Goal: Navigation & Orientation: Find specific page/section

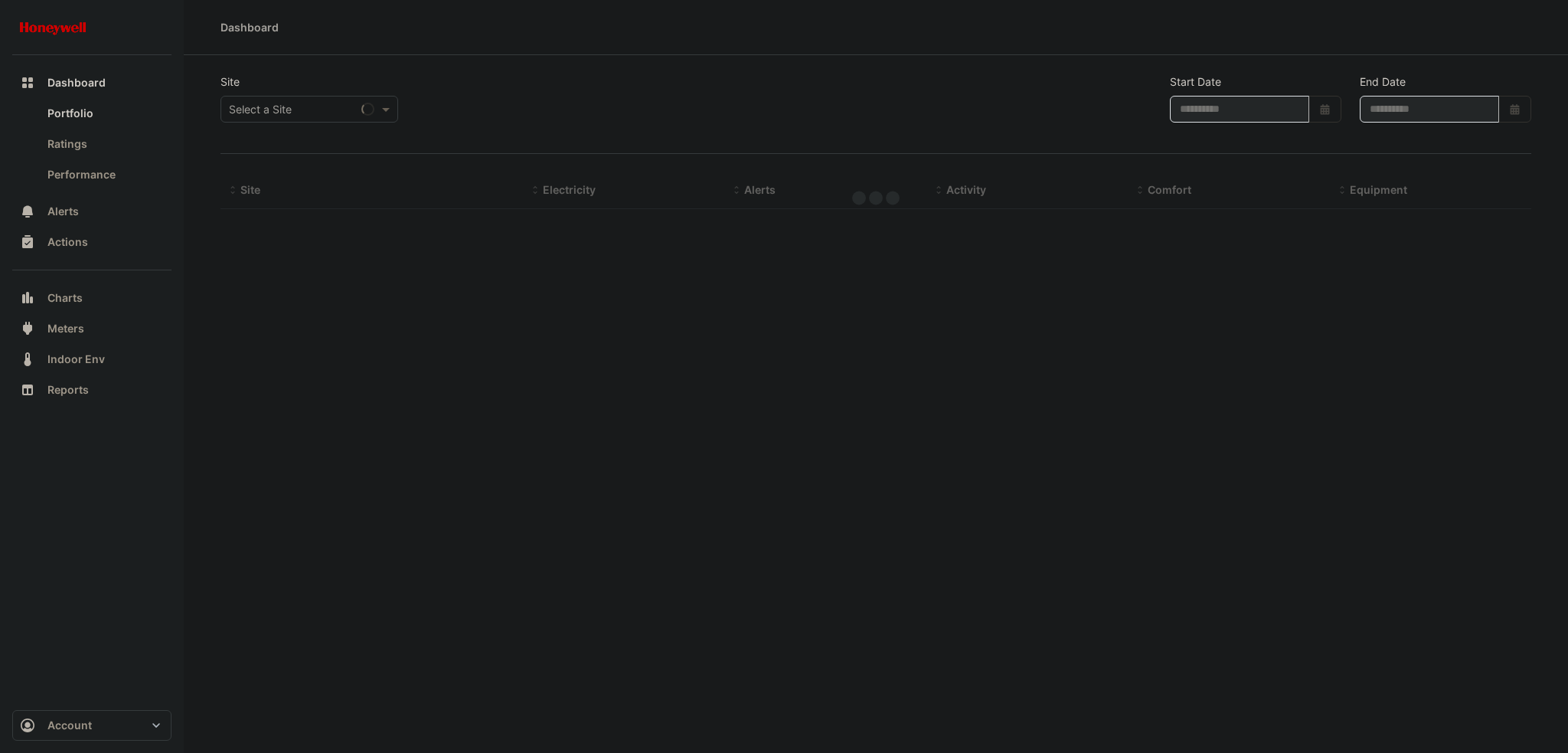
type input "**********"
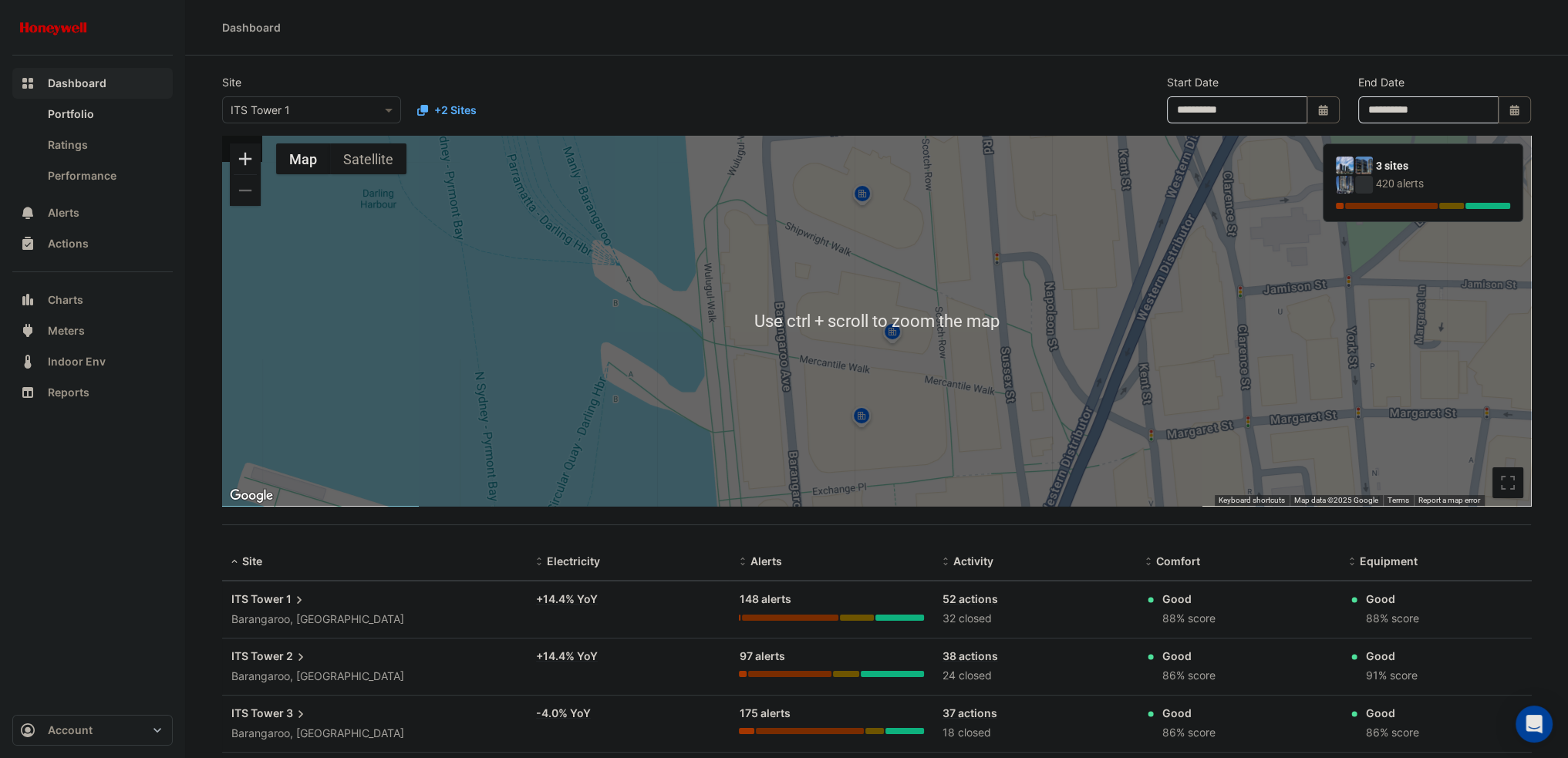
click at [104, 88] on span "Dashboard" at bounding box center [77, 83] width 58 height 15
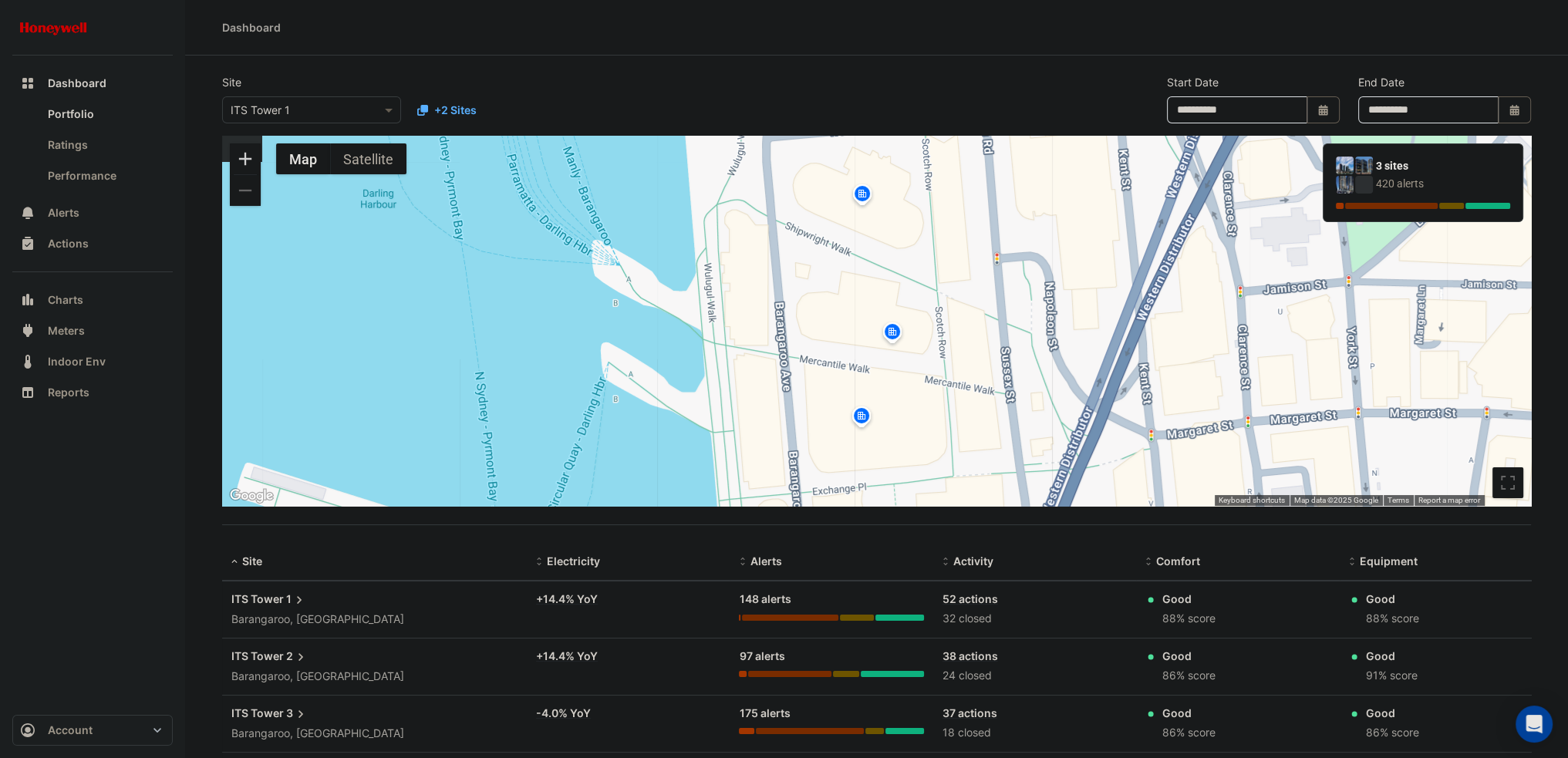
scroll to position [82, 0]
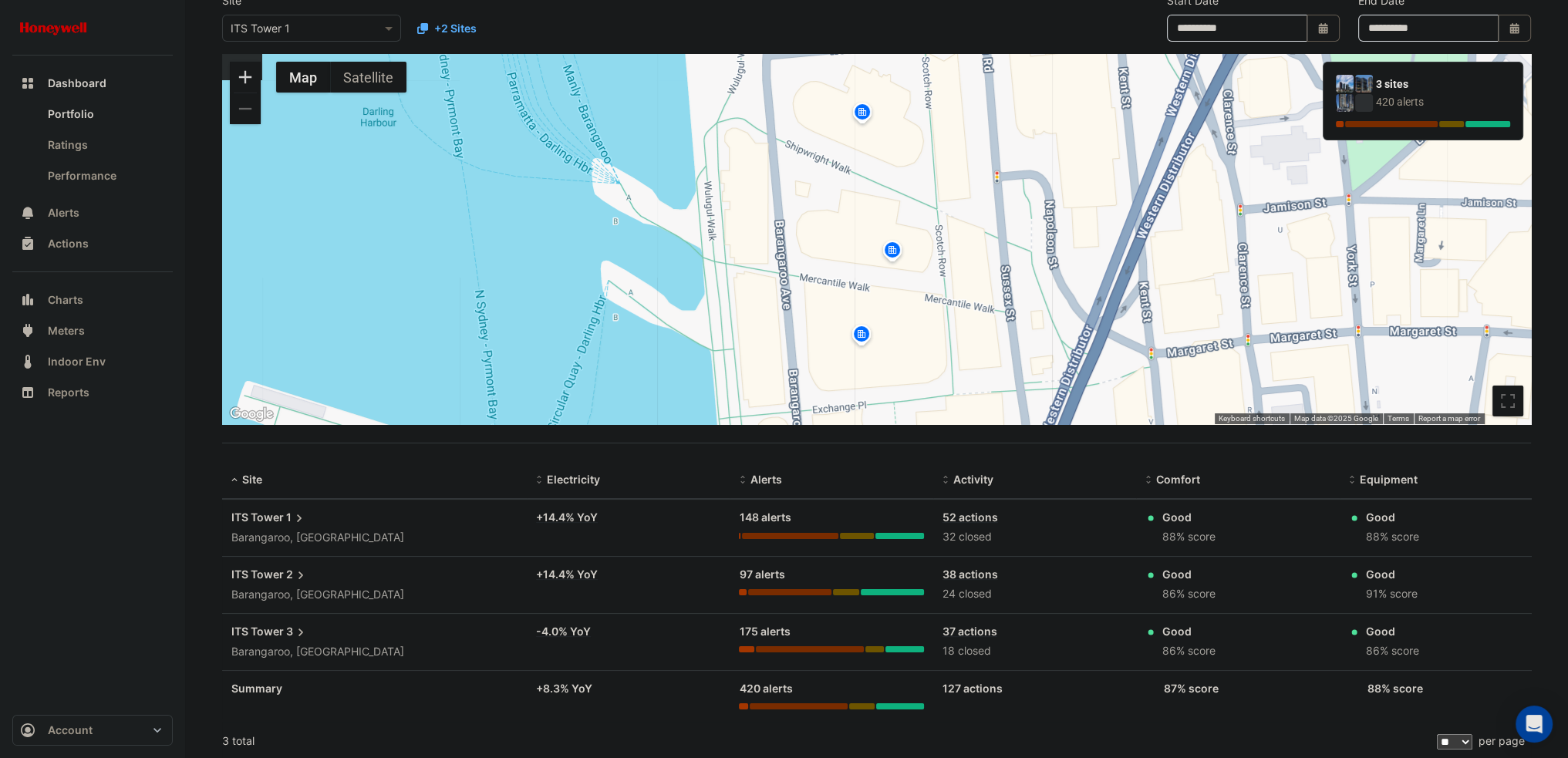
click at [272, 511] on span "ITS Tower" at bounding box center [257, 517] width 53 height 13
click at [81, 149] on link "Ratings" at bounding box center [104, 144] width 138 height 31
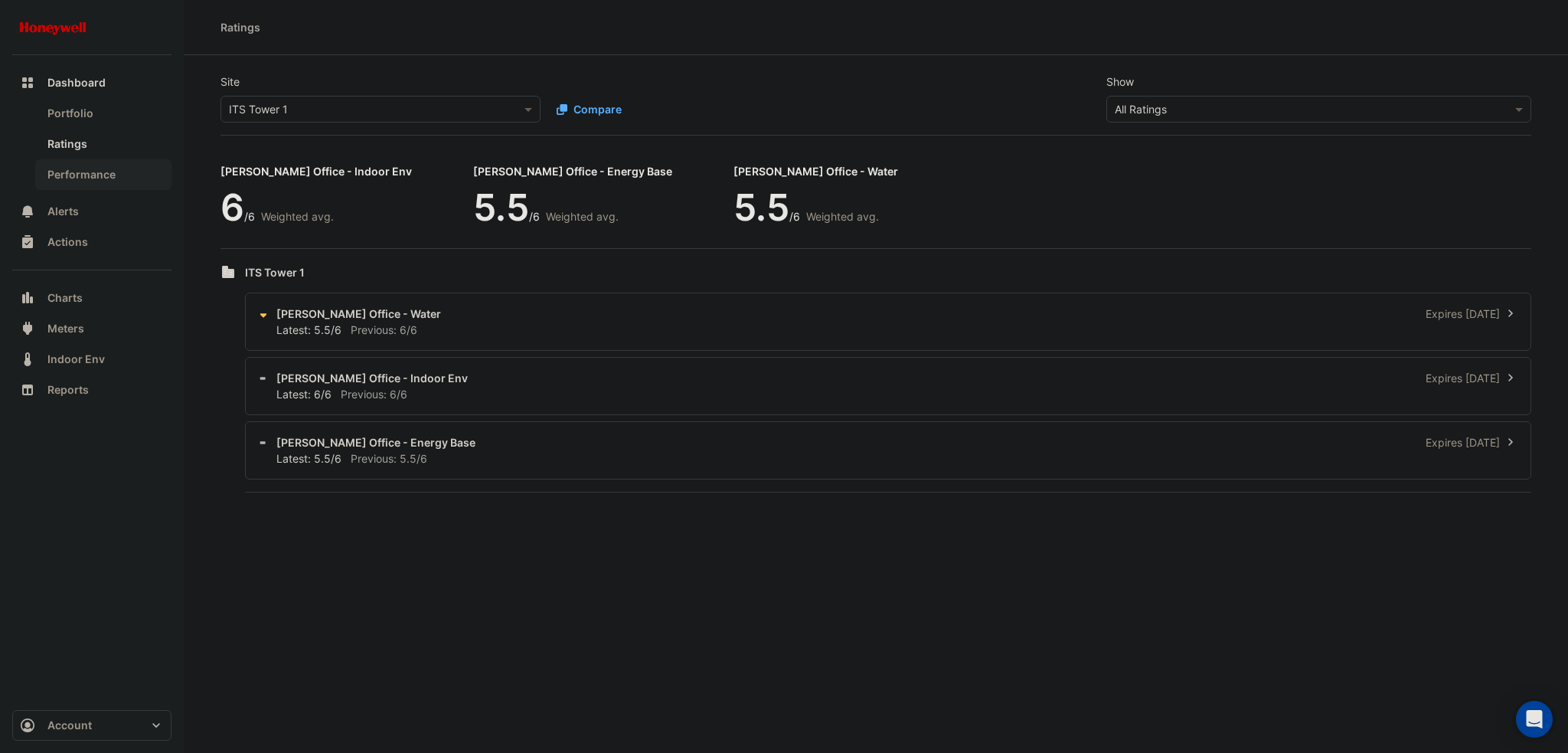
click at [95, 173] on link "Performance" at bounding box center [103, 174] width 137 height 31
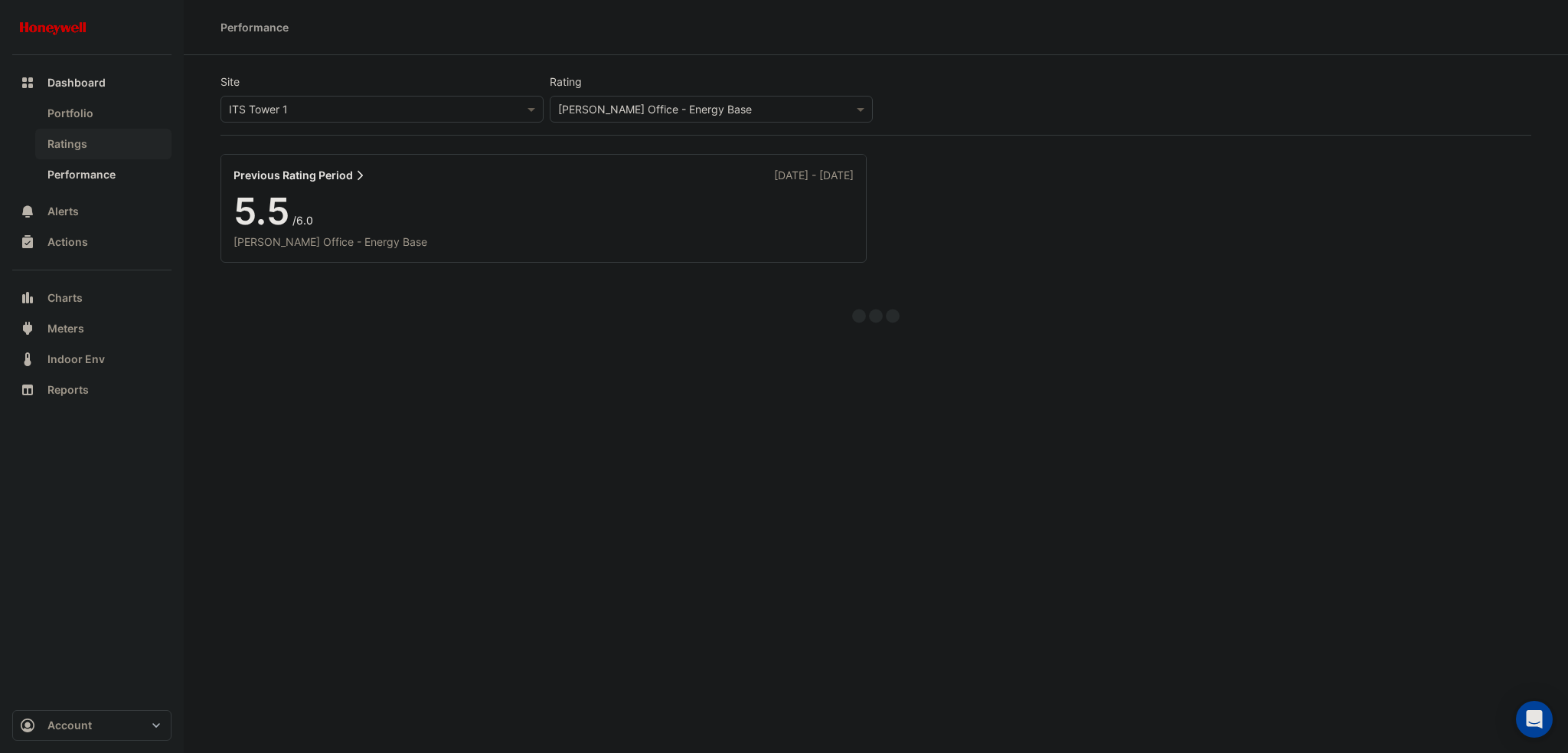
click at [102, 149] on link "Ratings" at bounding box center [103, 143] width 137 height 31
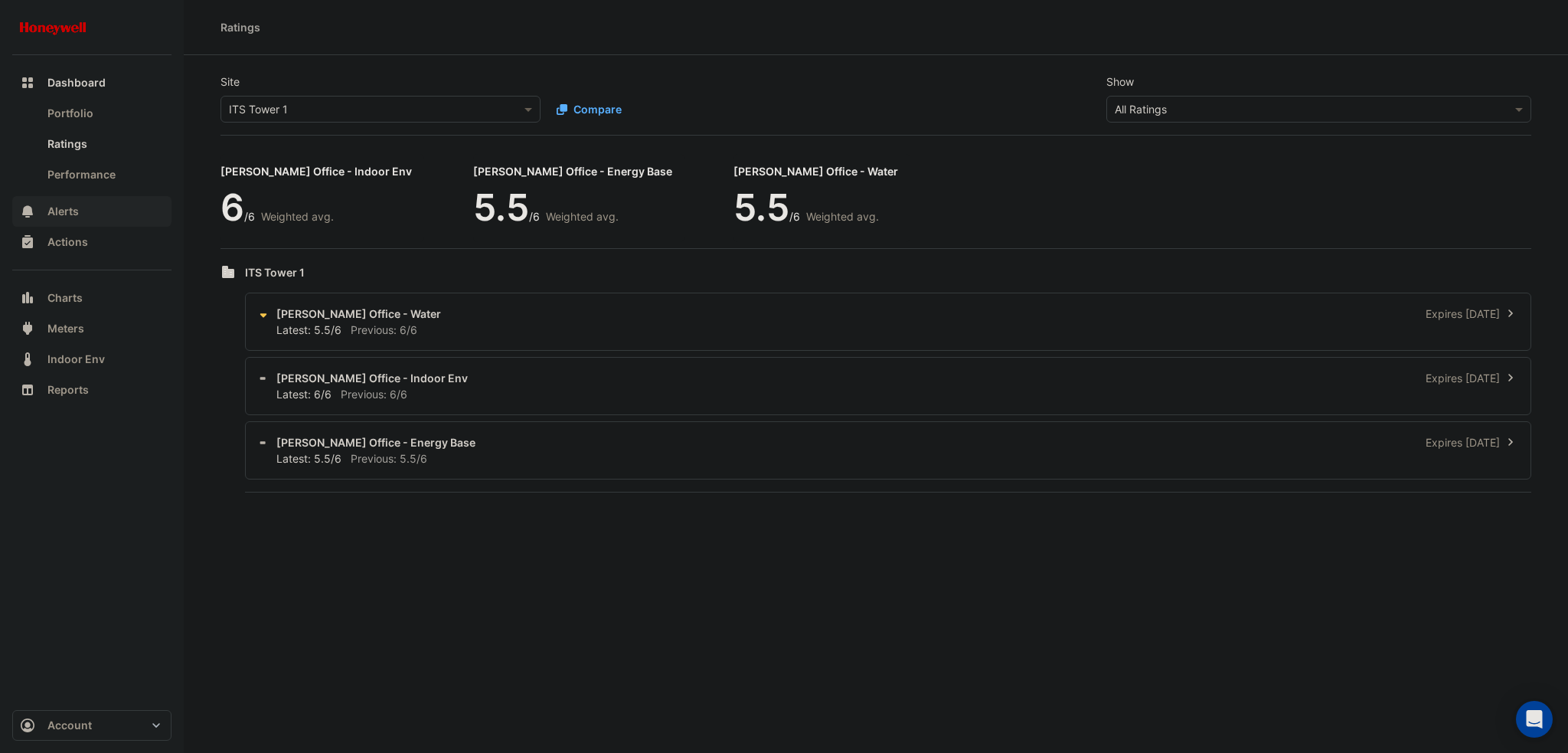
click at [108, 217] on button "Alerts" at bounding box center [92, 211] width 159 height 31
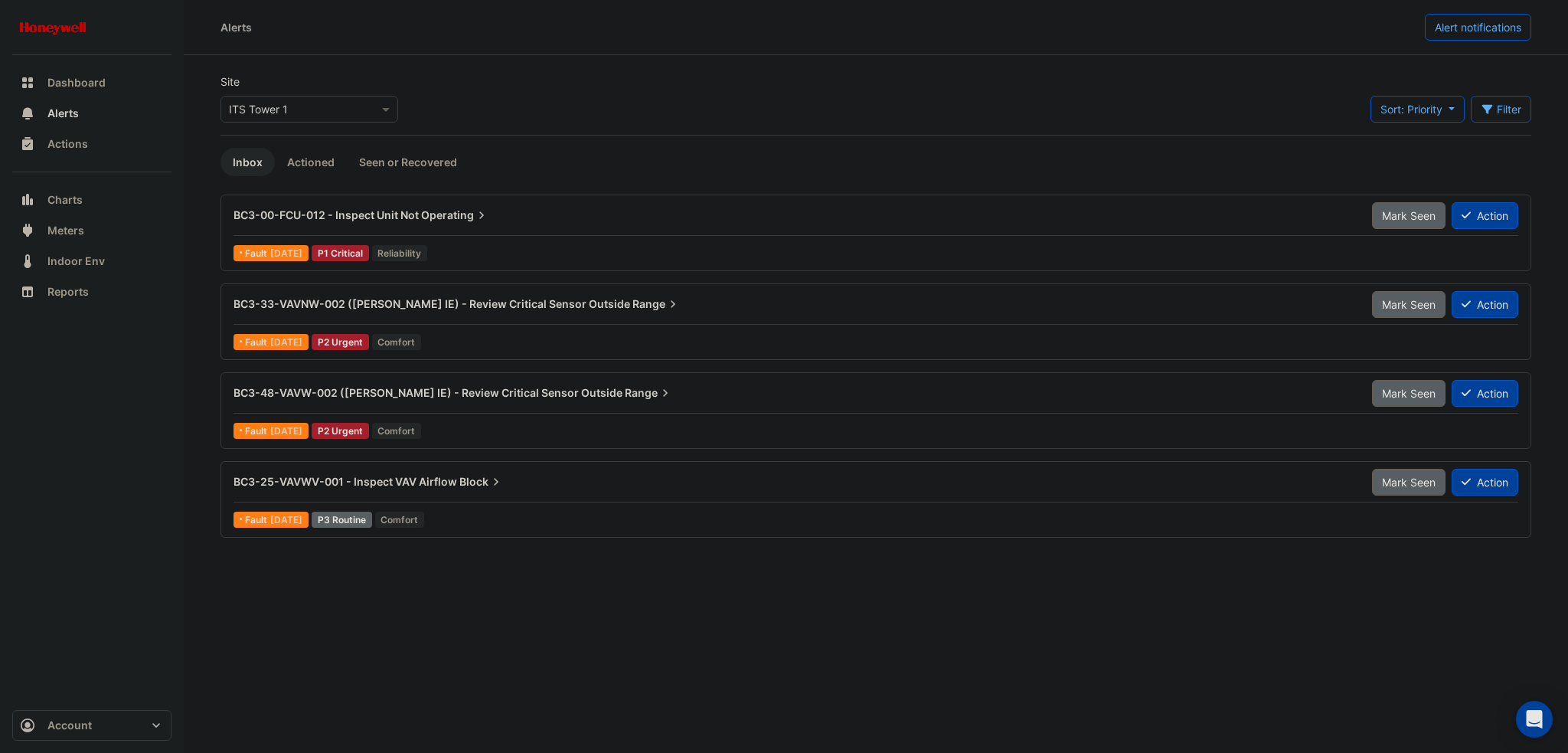
click at [321, 113] on input "text" at bounding box center [294, 109] width 130 height 16
click at [1402, 113] on span "Sort: Priority" at bounding box center [1412, 109] width 62 height 13
click at [1402, 112] on span "Sort: Priority" at bounding box center [1412, 109] width 62 height 13
click at [329, 109] on input "text" at bounding box center [294, 109] width 130 height 16
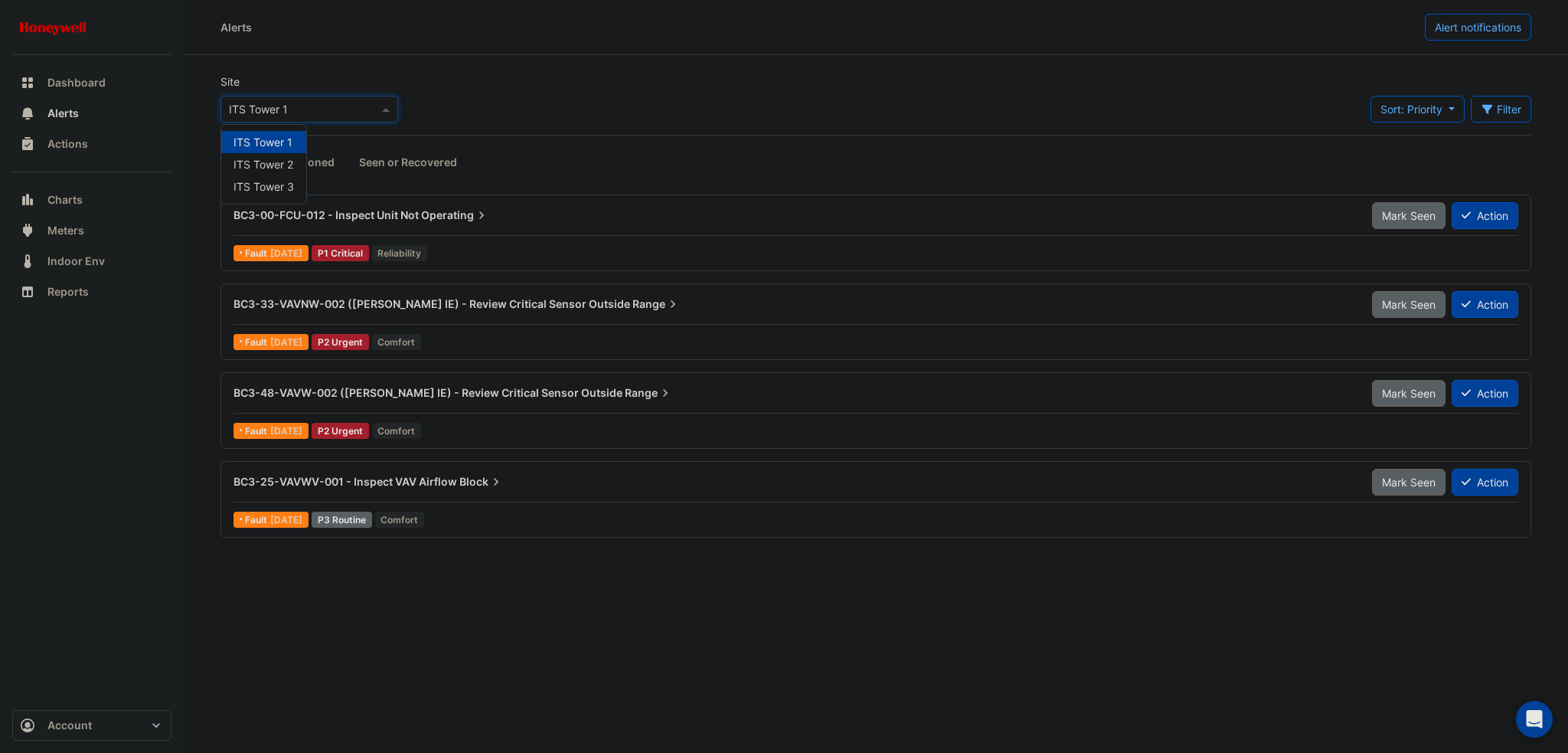
click at [329, 109] on input "text" at bounding box center [294, 109] width 130 height 16
click at [433, 111] on div "Site Select a Site × ITS Tower 1 ITS Tower 1 ITS Tower 2 ITS Tower 3 Sort: Prio…" at bounding box center [876, 104] width 1330 height 61
